Goal: Task Accomplishment & Management: Use online tool/utility

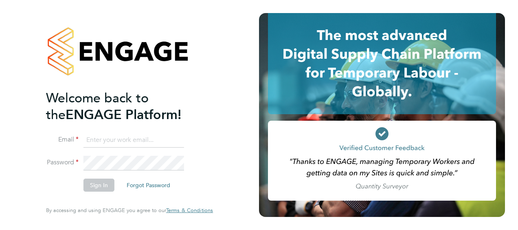
type input "sean.goode@vistry.co.uk"
click at [101, 189] on button "Sign In" at bounding box center [98, 184] width 31 height 13
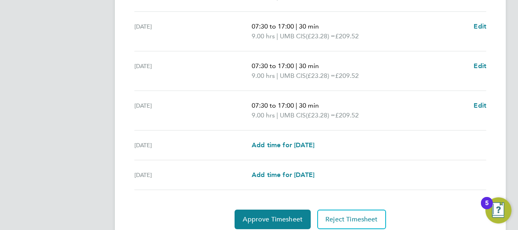
scroll to position [328, 0]
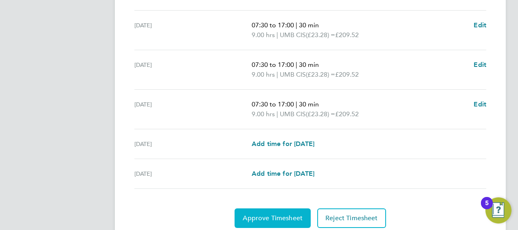
click at [257, 214] on span "Approve Timesheet" at bounding box center [273, 218] width 60 height 8
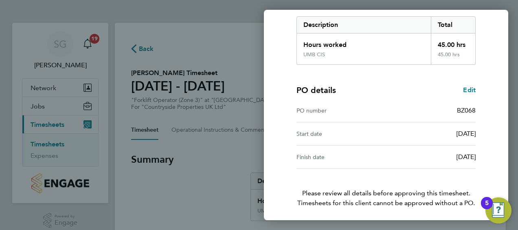
scroll to position [160, 0]
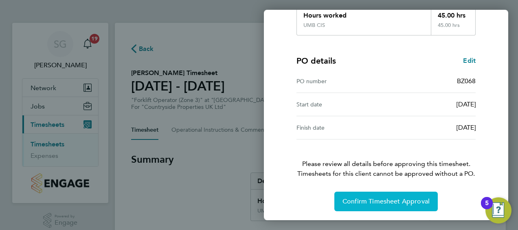
click at [378, 206] on button "Confirm Timesheet Approval" at bounding box center [385, 201] width 103 height 20
